Goal: Task Accomplishment & Management: Manage account settings

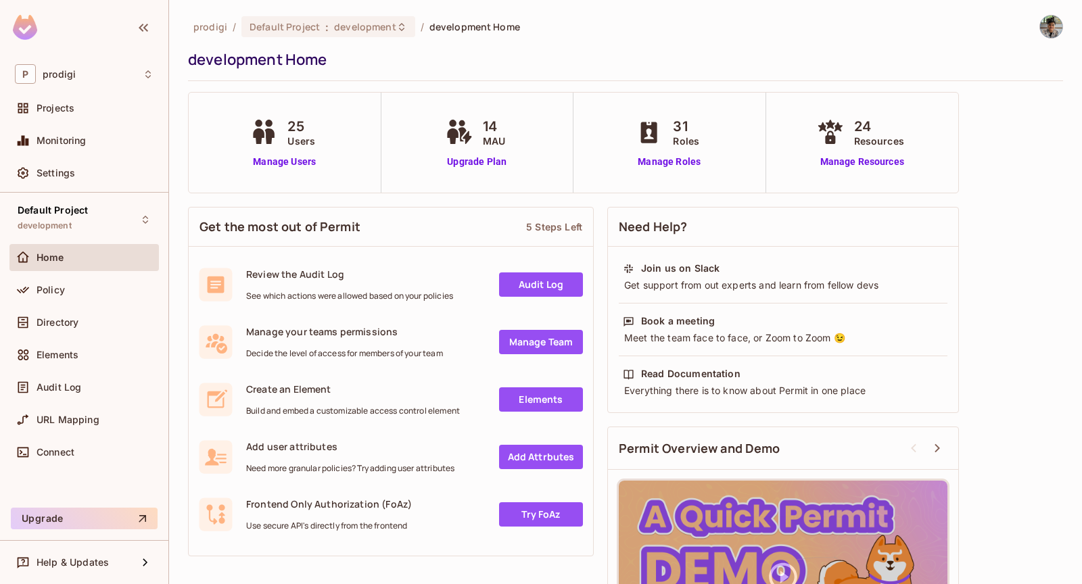
click at [61, 335] on div "Directory" at bounding box center [83, 325] width 149 height 32
click at [72, 322] on span "Directory" at bounding box center [58, 322] width 42 height 11
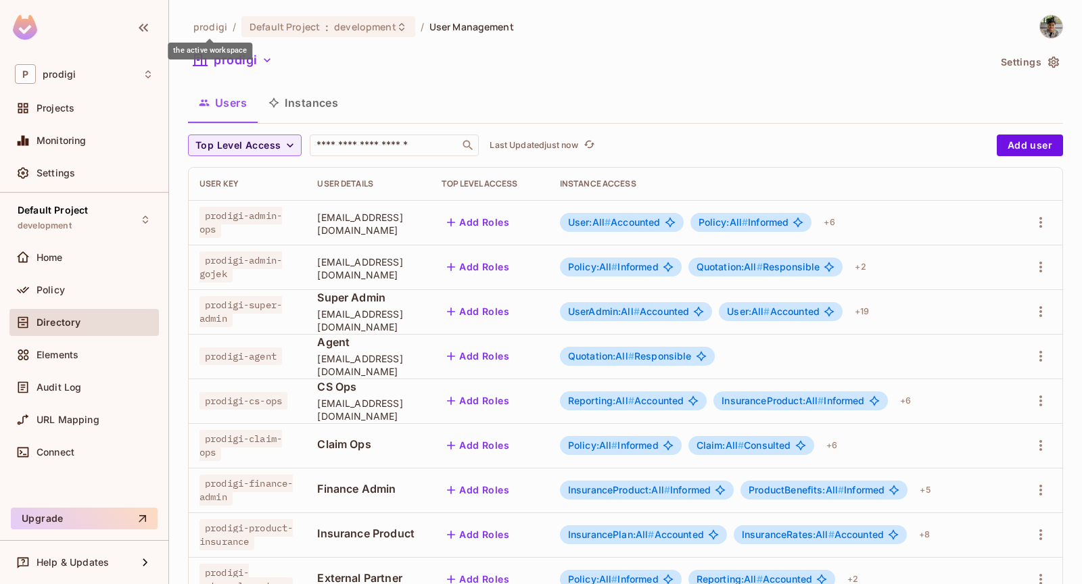
click at [212, 28] on span "prodigi" at bounding box center [210, 26] width 34 height 13
copy span "prodigi"
click at [139, 168] on div "Settings" at bounding box center [95, 173] width 117 height 11
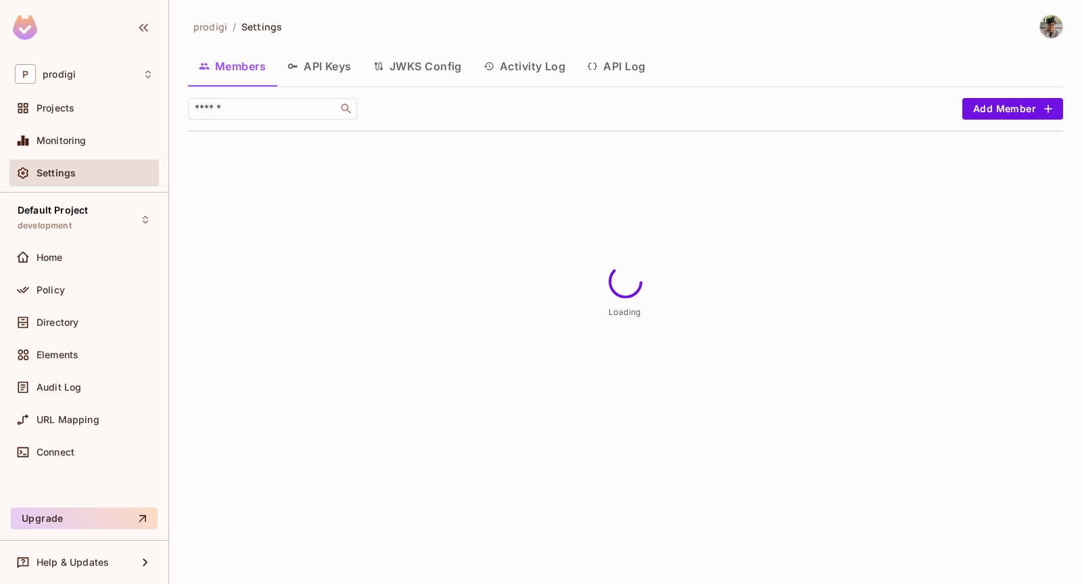
click at [340, 63] on button "API Keys" at bounding box center [320, 66] width 86 height 34
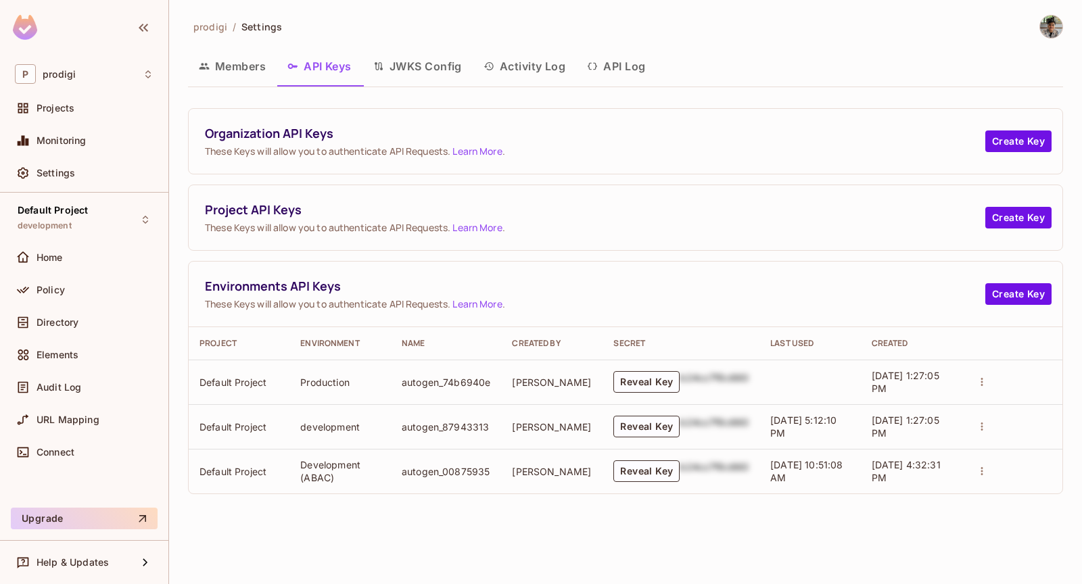
click at [441, 379] on td "autogen_74b6940e" at bounding box center [446, 382] width 110 height 45
click at [478, 424] on td "autogen_87943313" at bounding box center [446, 426] width 110 height 45
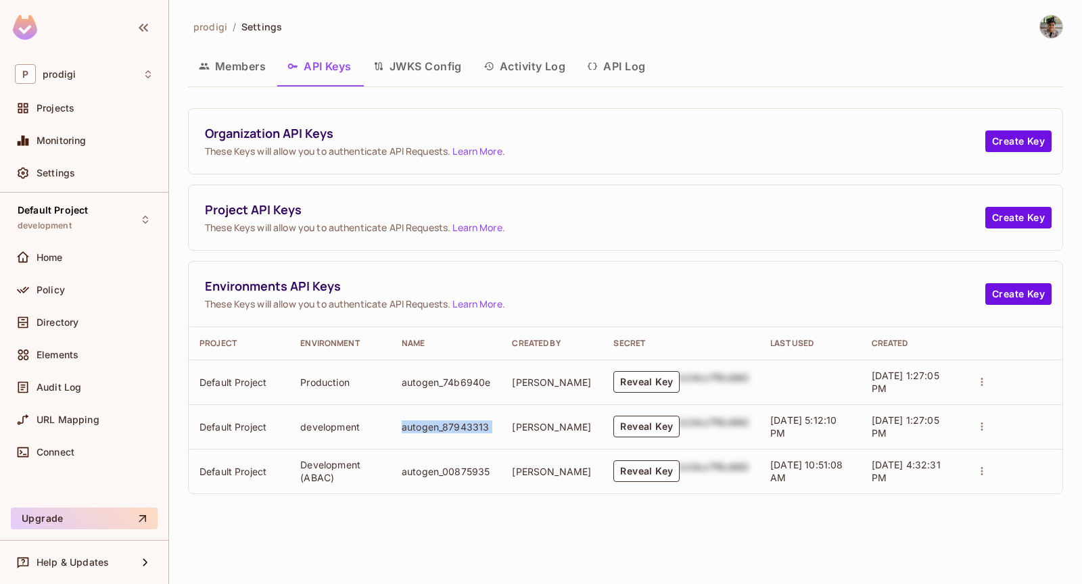
click at [462, 469] on td "autogen_00875935" at bounding box center [446, 471] width 110 height 45
click at [388, 229] on span "These Keys will allow you to authenticate API Requests. Learn More ." at bounding box center [595, 227] width 780 height 13
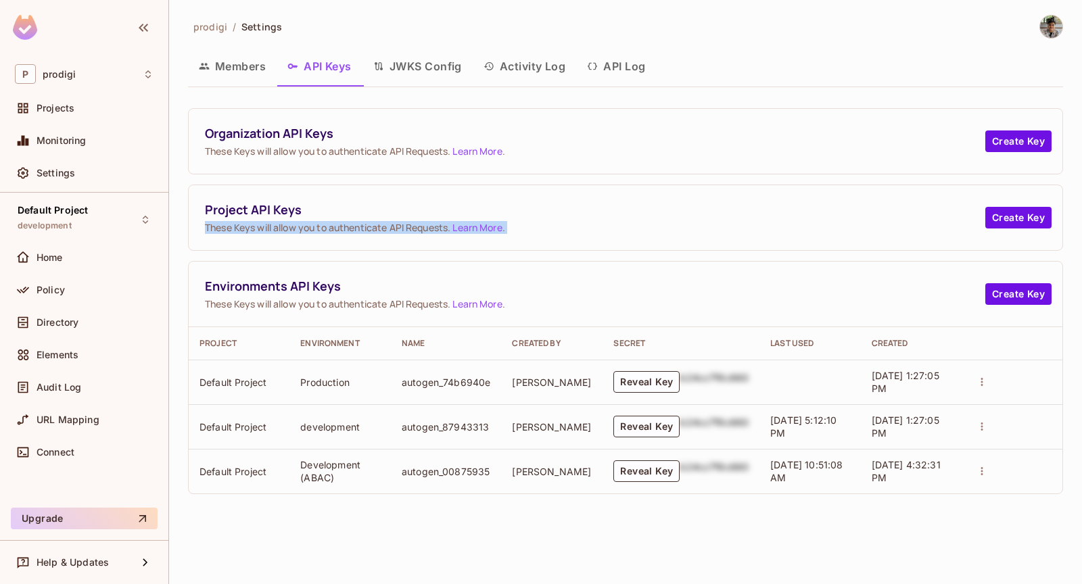
click at [415, 228] on span "These Keys will allow you to authenticate API Requests. Learn More ." at bounding box center [595, 227] width 780 height 13
click at [434, 224] on span "These Keys will allow you to authenticate API Requests. Learn More ." at bounding box center [595, 227] width 780 height 13
click at [524, 208] on span "Project API Keys" at bounding box center [595, 210] width 780 height 17
click at [991, 209] on button "Create Key" at bounding box center [1018, 218] width 66 height 22
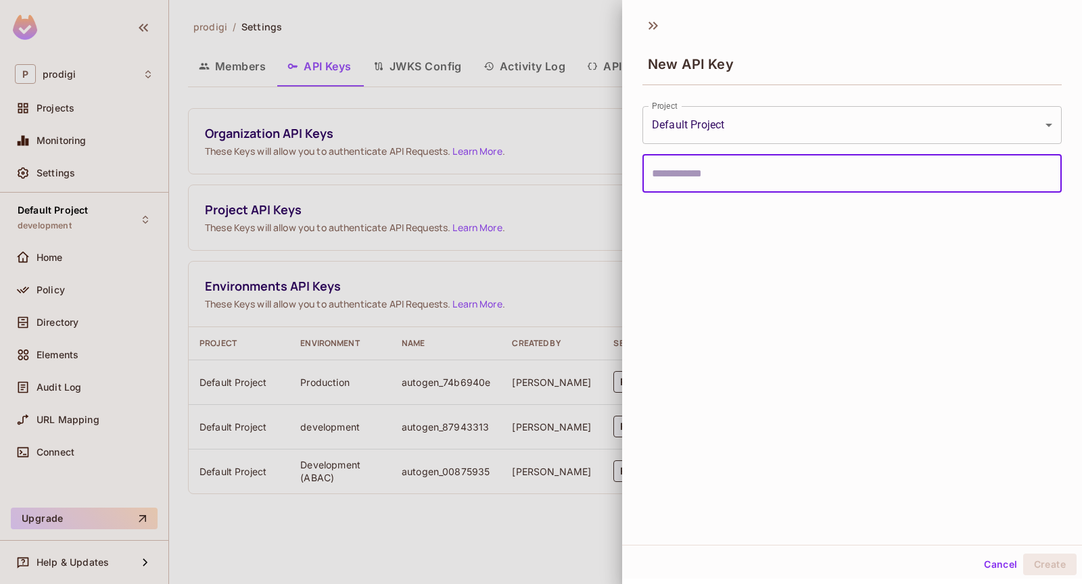
click at [794, 165] on input "text" at bounding box center [851, 174] width 419 height 38
click at [814, 128] on body "P prodigi Projects Monitoring Settings Default Project development Home Policy …" at bounding box center [541, 292] width 1082 height 584
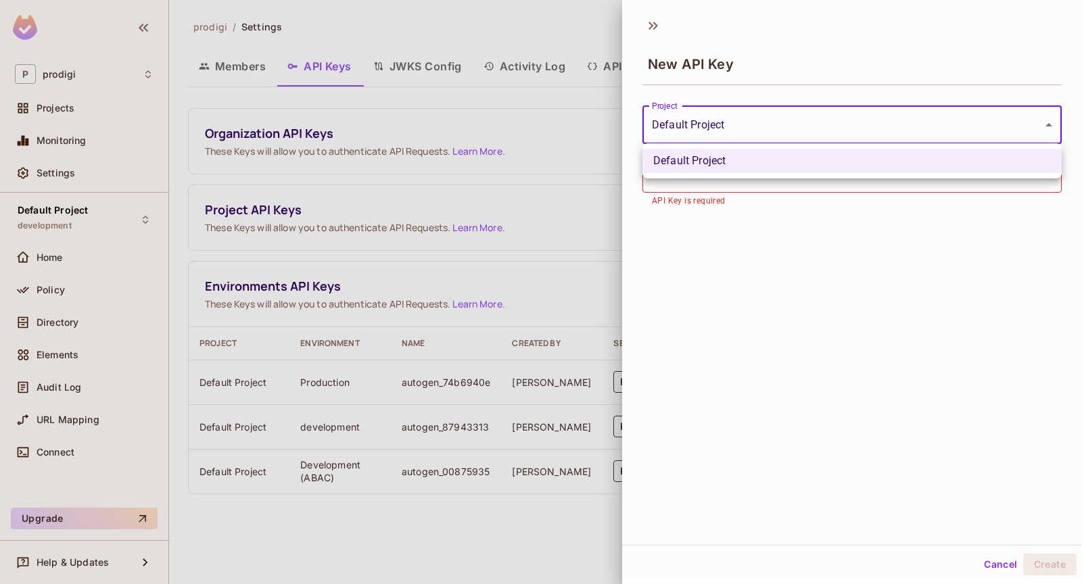
click at [516, 136] on div at bounding box center [541, 292] width 1082 height 584
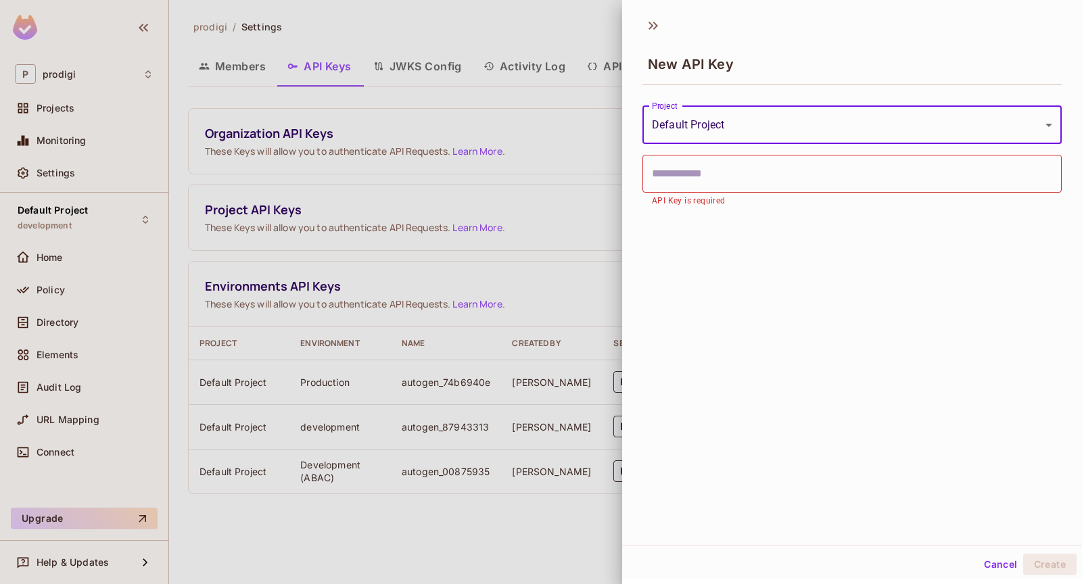
click at [640, 28] on div "New API Key" at bounding box center [852, 52] width 460 height 75
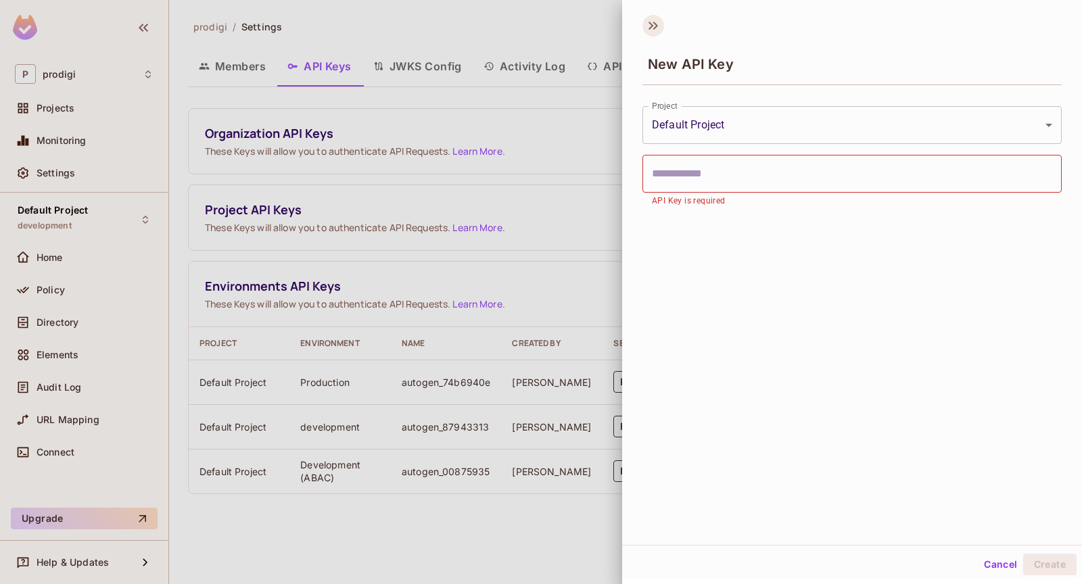
click at [655, 30] on icon at bounding box center [653, 26] width 22 height 22
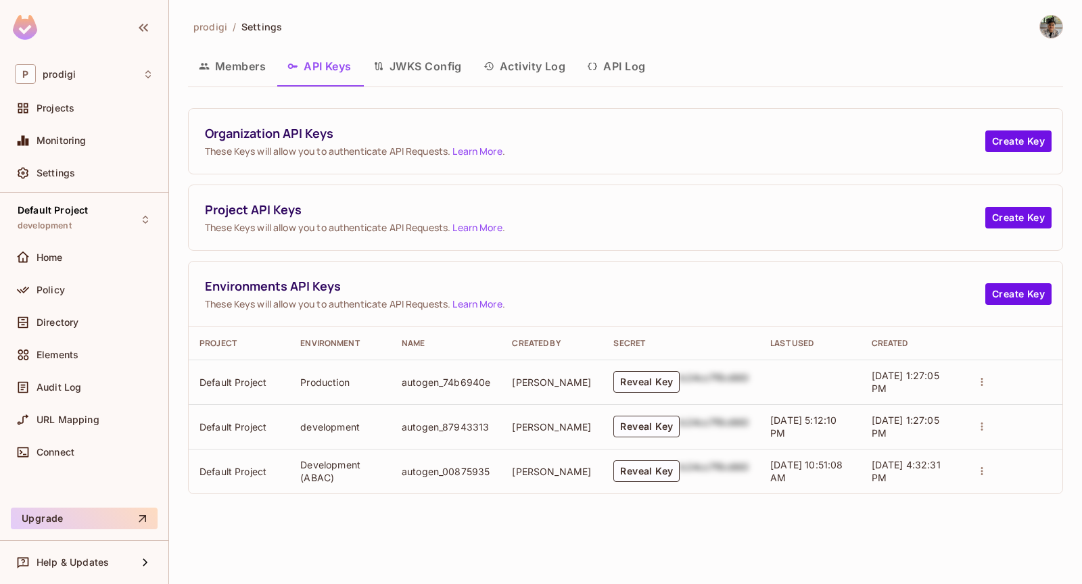
click at [532, 421] on td "[PERSON_NAME]" at bounding box center [551, 426] width 101 height 45
click at [336, 433] on td "development" at bounding box center [339, 426] width 101 height 45
click at [340, 426] on td "development" at bounding box center [339, 426] width 101 height 45
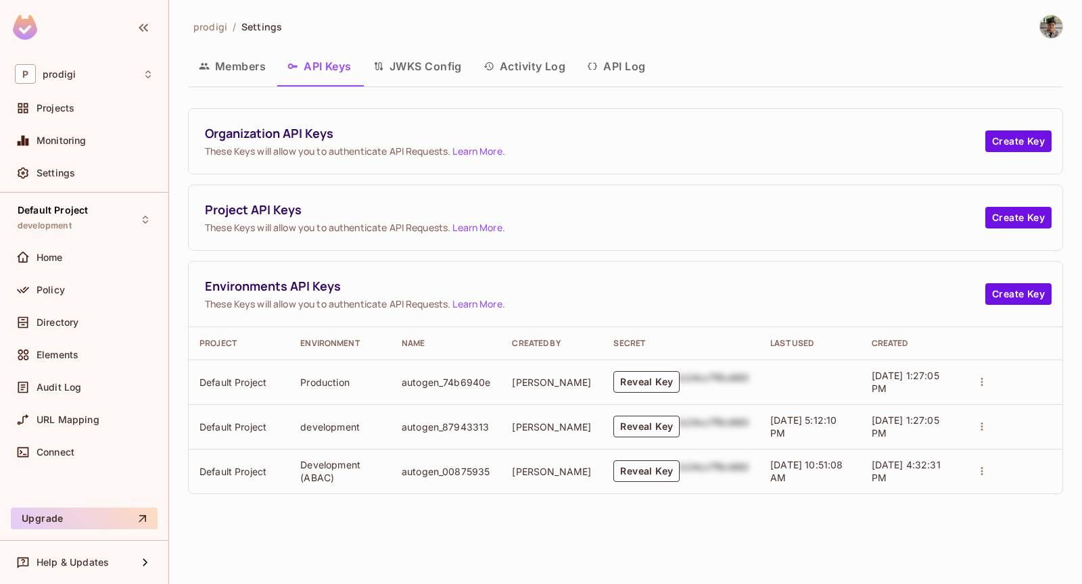
click at [340, 426] on td "development" at bounding box center [339, 426] width 101 height 45
copy td "development"
click at [435, 429] on td "autogen_87943313" at bounding box center [446, 426] width 110 height 45
copy td "autogen_87943313"
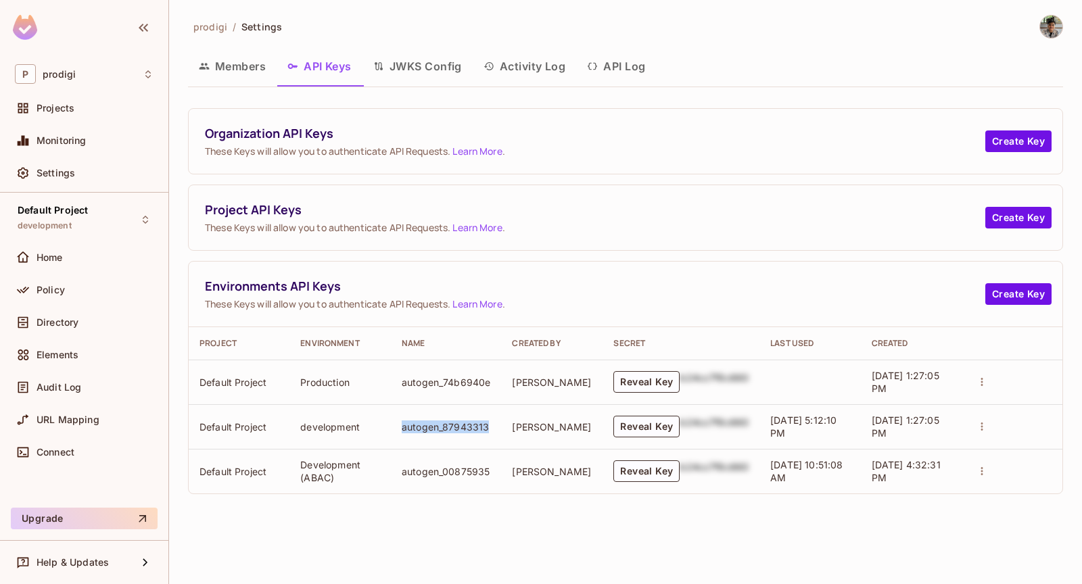
click at [484, 474] on td "autogen_00875935" at bounding box center [446, 471] width 110 height 45
click at [525, 463] on td "[PERSON_NAME]" at bounding box center [551, 471] width 101 height 45
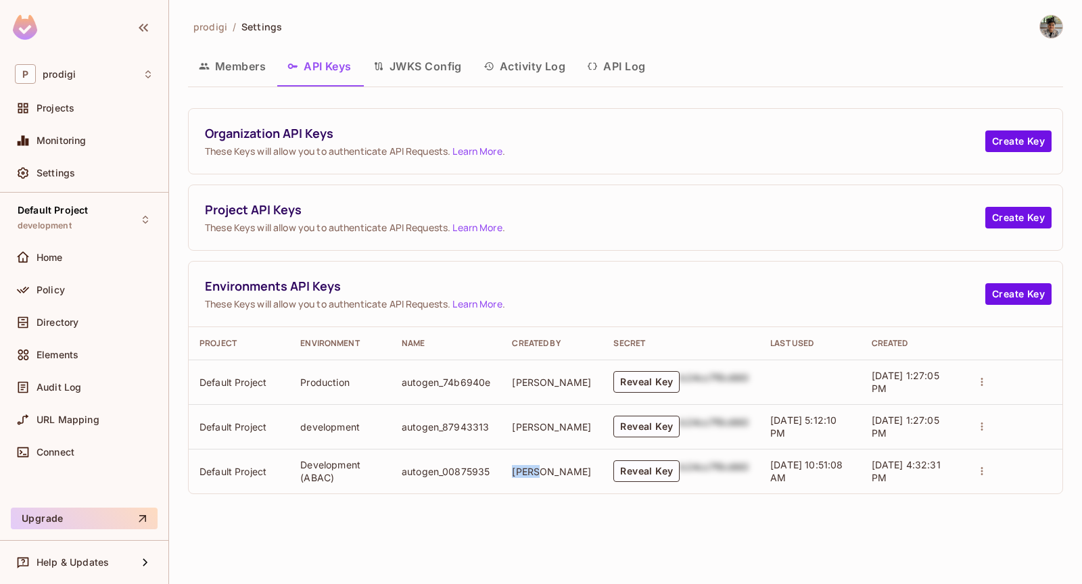
click at [549, 465] on td "[PERSON_NAME]" at bounding box center [551, 471] width 101 height 45
click at [553, 409] on td "[PERSON_NAME]" at bounding box center [551, 426] width 101 height 45
click at [556, 424] on td "[PERSON_NAME]" at bounding box center [551, 426] width 101 height 45
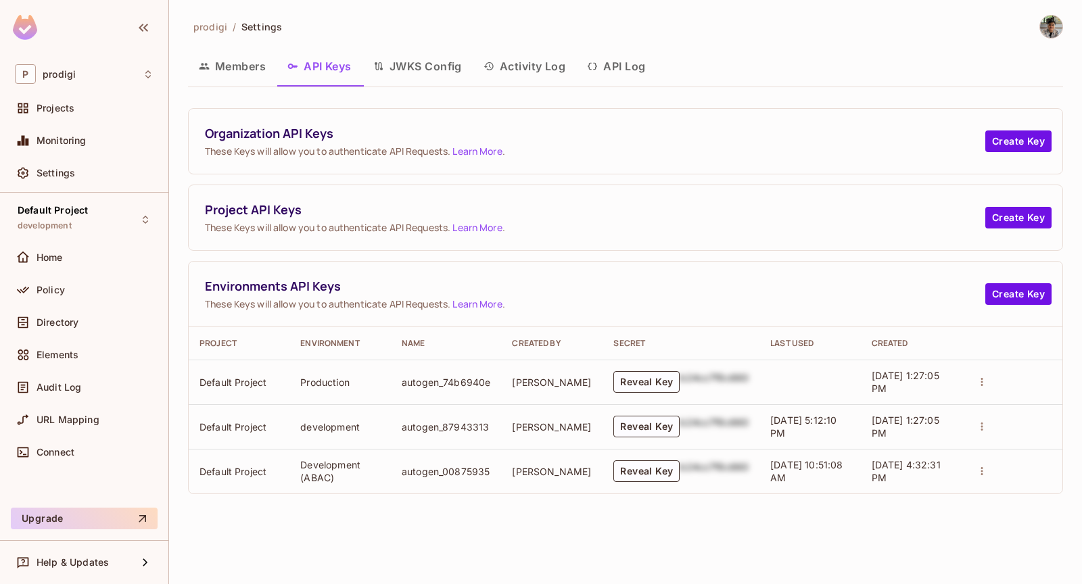
click at [556, 424] on td "[PERSON_NAME]" at bounding box center [551, 426] width 101 height 45
click at [573, 424] on td "[PERSON_NAME]" at bounding box center [551, 426] width 101 height 45
click at [553, 459] on td "[PERSON_NAME]" at bounding box center [551, 471] width 101 height 45
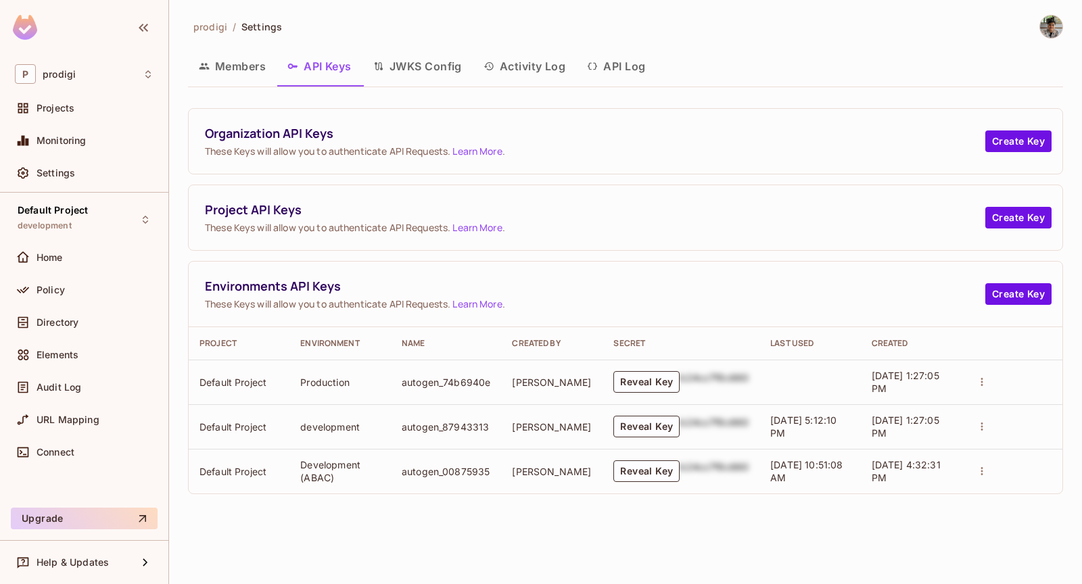
click at [553, 459] on td "[PERSON_NAME]" at bounding box center [551, 471] width 101 height 45
click at [638, 464] on button "Reveal Key" at bounding box center [646, 472] width 66 height 22
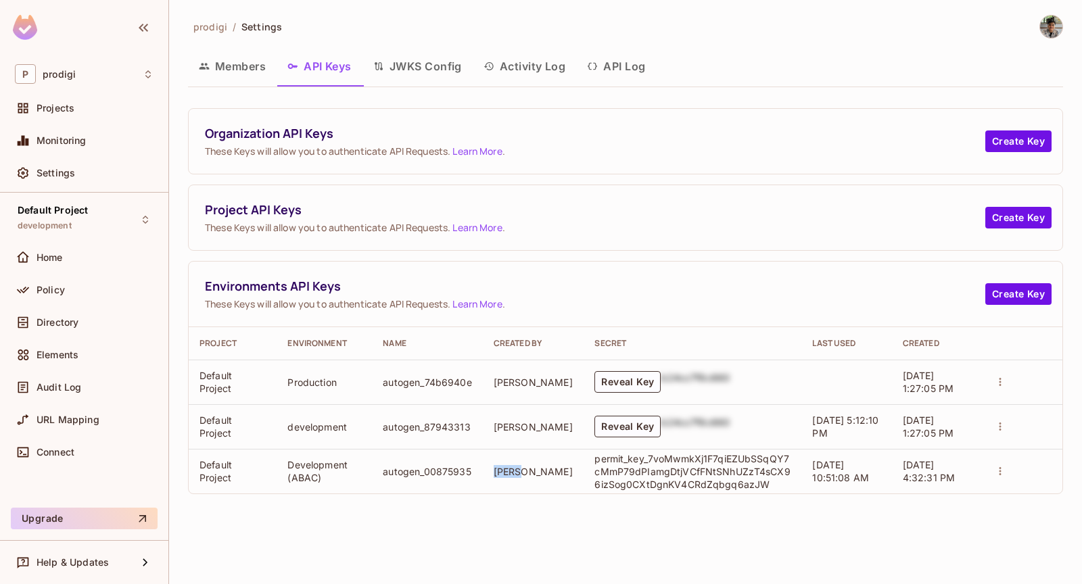
click at [630, 459] on p "permit_key_7voMwmkXj1F7qiEZUbSSqQY7cMmP79dPIamgDtjVCfFNtSNhUZzT4sCX96izSog0CXtD…" at bounding box center [692, 471] width 196 height 39
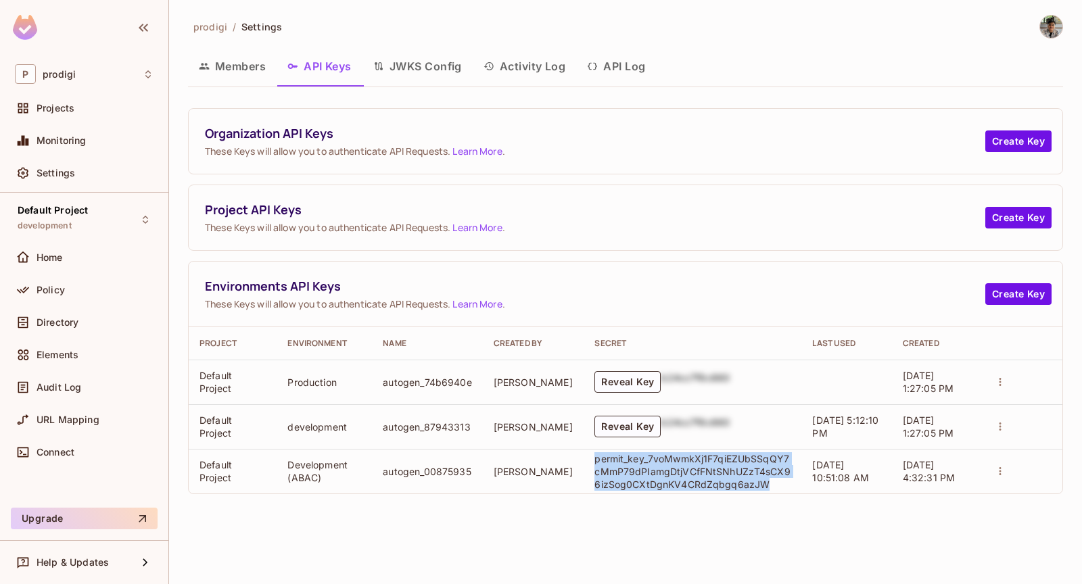
click at [630, 459] on p "permit_key_7voMwmkXj1F7qiEZUbSSqQY7cMmP79dPIamgDtjVCfFNtSNhUZzT4sCX96izSog0CXtD…" at bounding box center [692, 471] width 196 height 39
copy p "permit_key_7voMwmkXj1F7qiEZUbSSqQY7cMmP79dPIamgDtjVCfFNtSNhUZzT4sCX96izSog0CXtD…"
click at [140, 78] on div "P prodigi" at bounding box center [84, 74] width 139 height 20
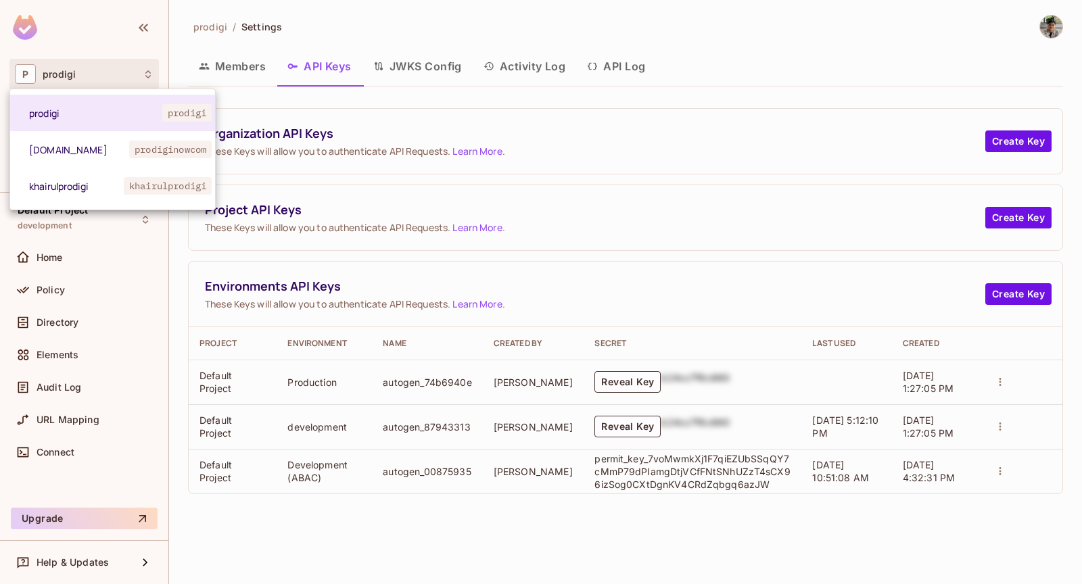
click at [361, 227] on div at bounding box center [541, 292] width 1082 height 584
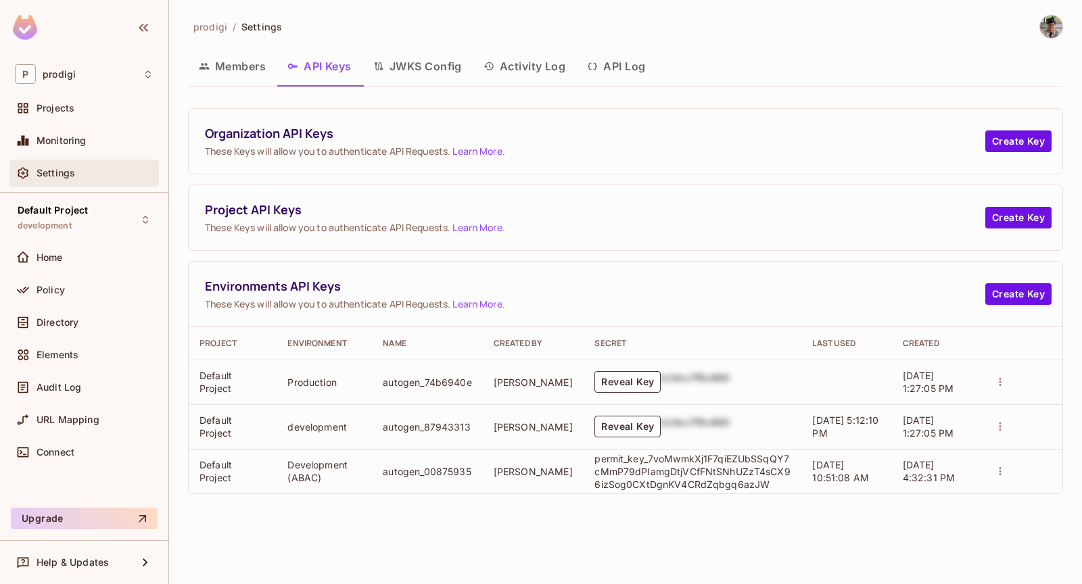
click at [134, 170] on div "Settings" at bounding box center [95, 173] width 117 height 11
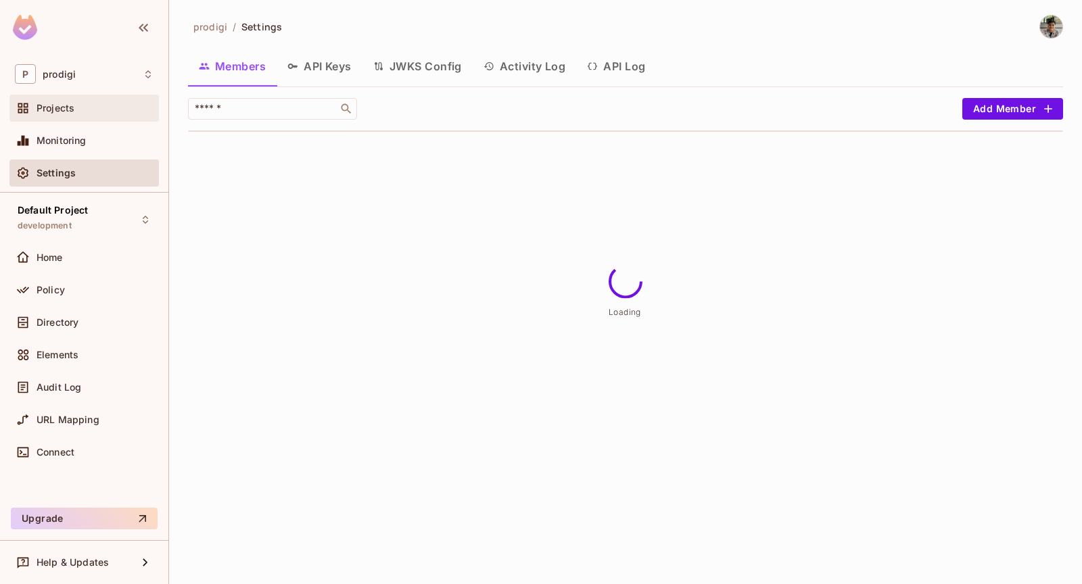
click at [131, 101] on div "Projects" at bounding box center [84, 108] width 139 height 16
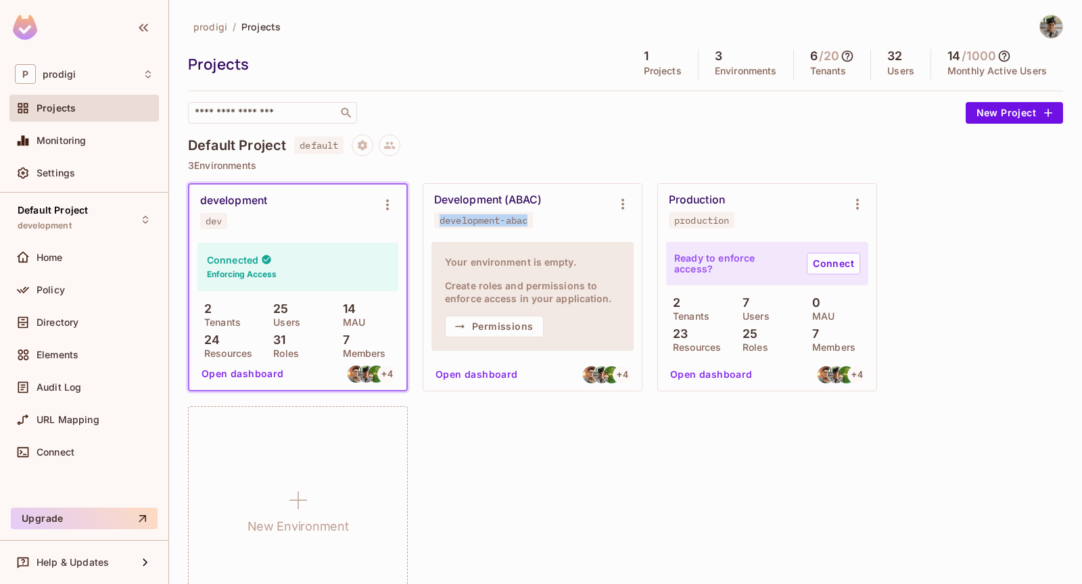
drag, startPoint x: 438, startPoint y: 218, endPoint x: 548, endPoint y: 219, distance: 109.6
click at [548, 219] on div "Development (ABAC) development-abac" at bounding box center [521, 210] width 175 height 35
copy div "development-abac"
